Goal: Register for event/course

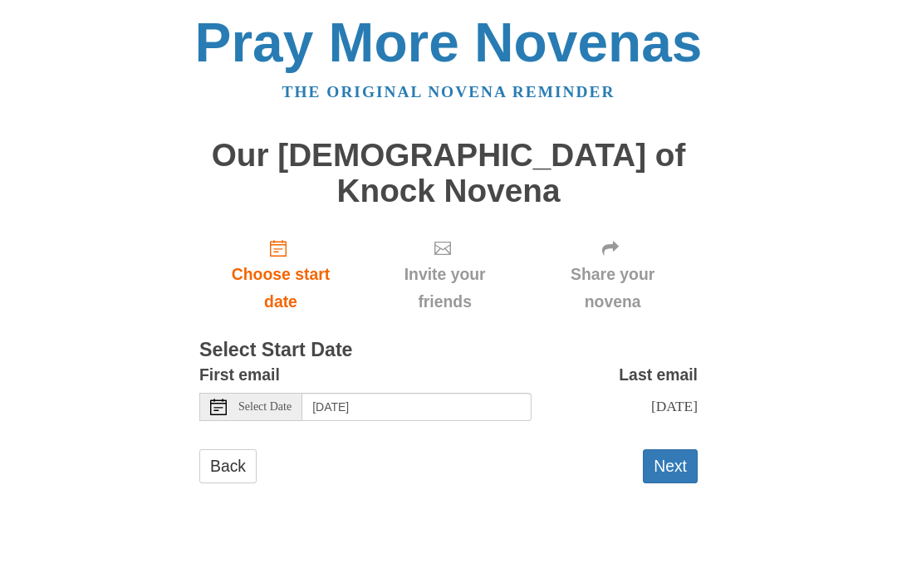
click at [227, 393] on div "Select Date" at bounding box center [250, 407] width 103 height 28
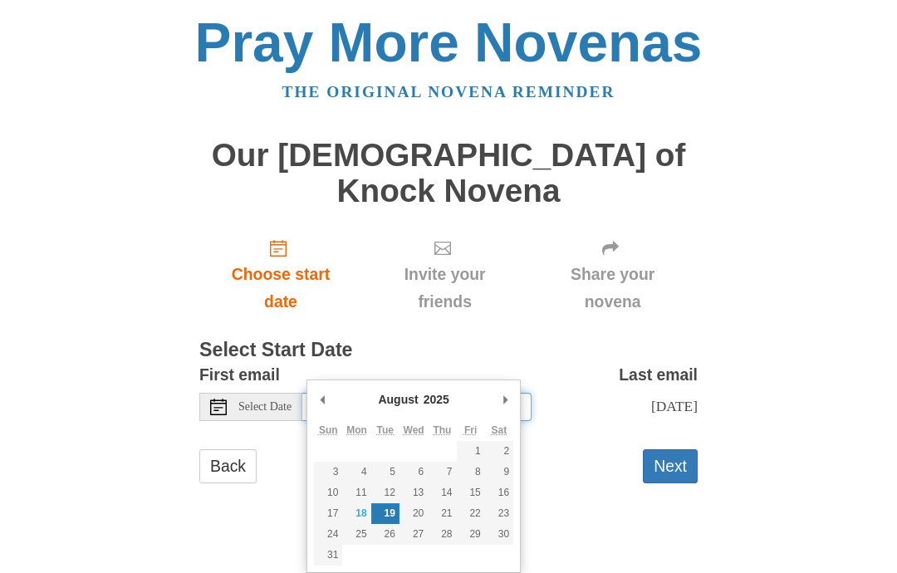
type input "Monday, August 18th"
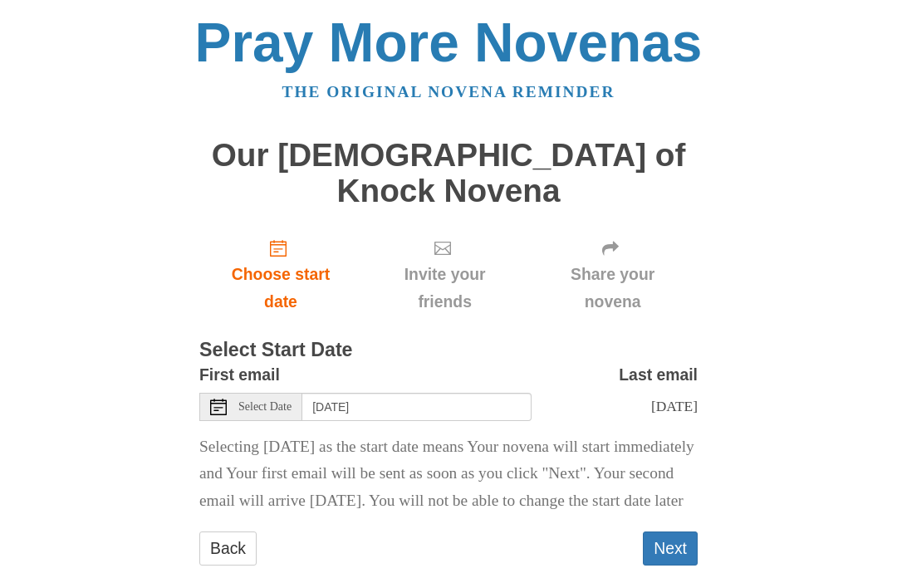
click at [669, 532] on button "Next" at bounding box center [670, 549] width 55 height 34
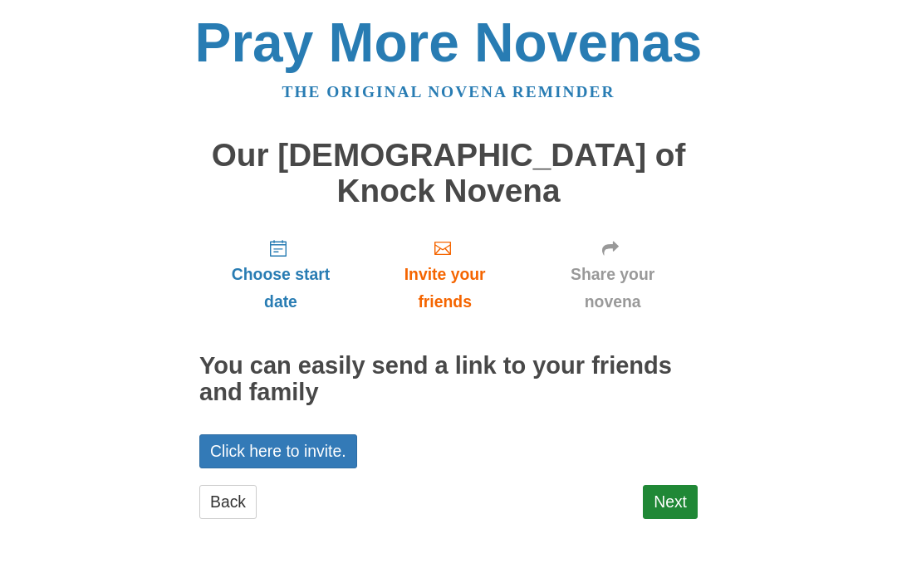
click at [663, 485] on link "Next" at bounding box center [670, 502] width 55 height 34
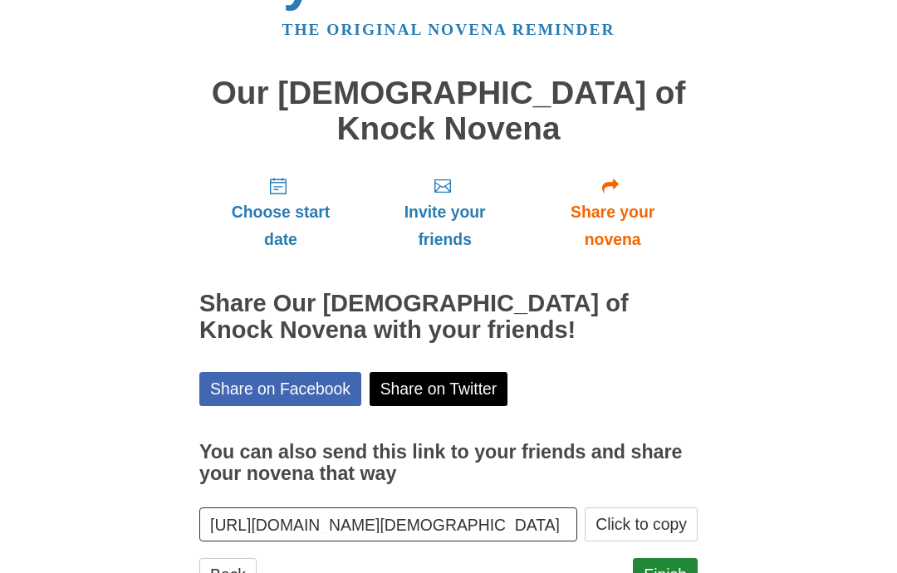
scroll to position [87, 0]
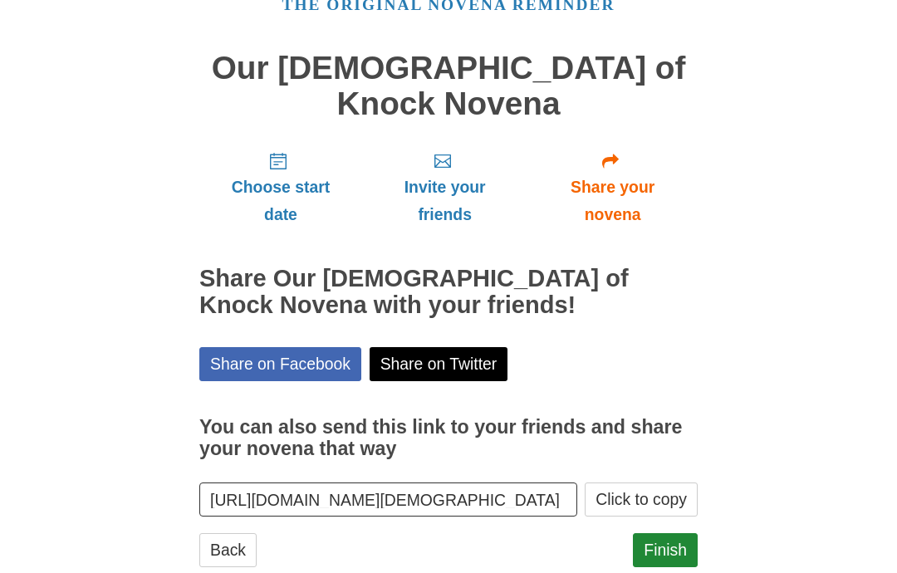
click at [656, 533] on link "Finish" at bounding box center [665, 550] width 65 height 34
